Goal: Task Accomplishment & Management: Complete application form

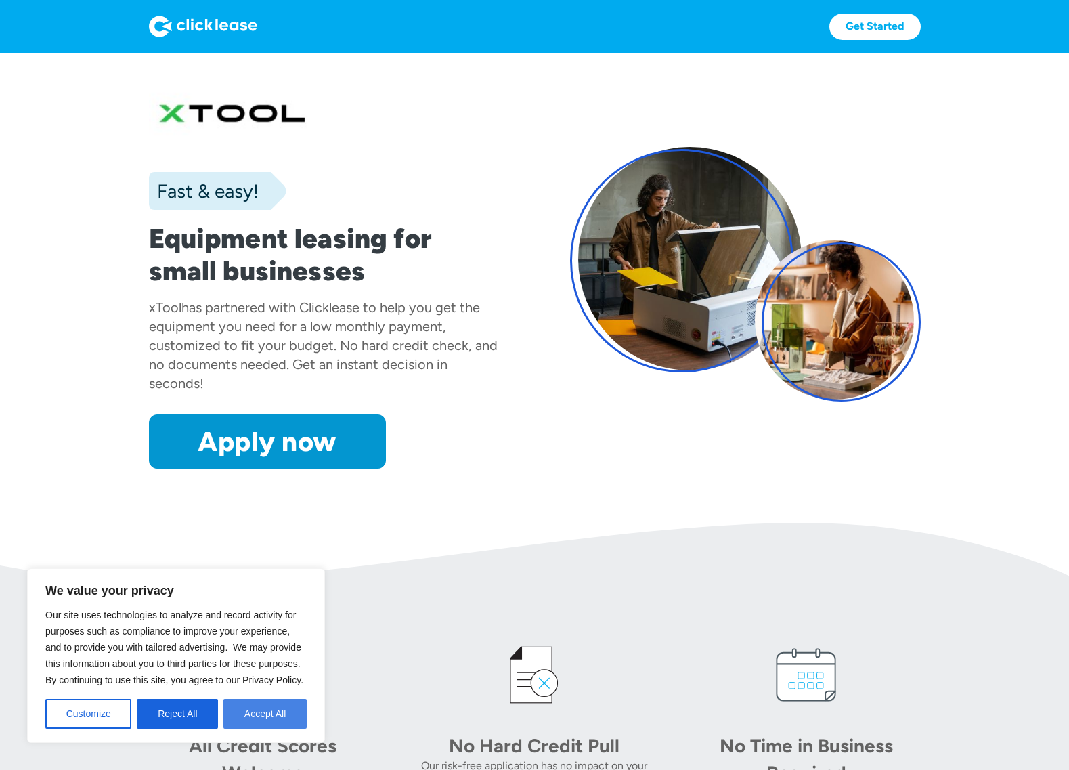
drag, startPoint x: 280, startPoint y: 712, endPoint x: 283, endPoint y: 662, distance: 49.5
click at [280, 712] on button "Accept All" at bounding box center [264, 714] width 83 height 30
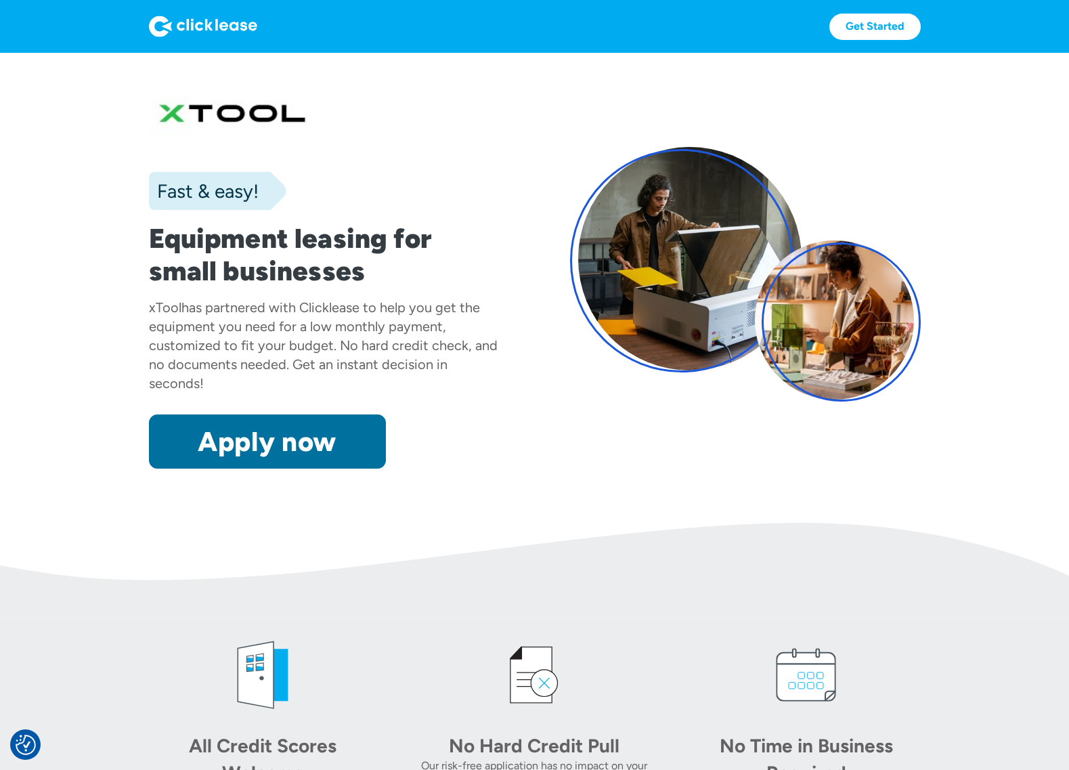
click at [253, 441] on link "Apply now" at bounding box center [267, 441] width 237 height 54
